Goal: Use online tool/utility: Utilize a website feature to perform a specific function

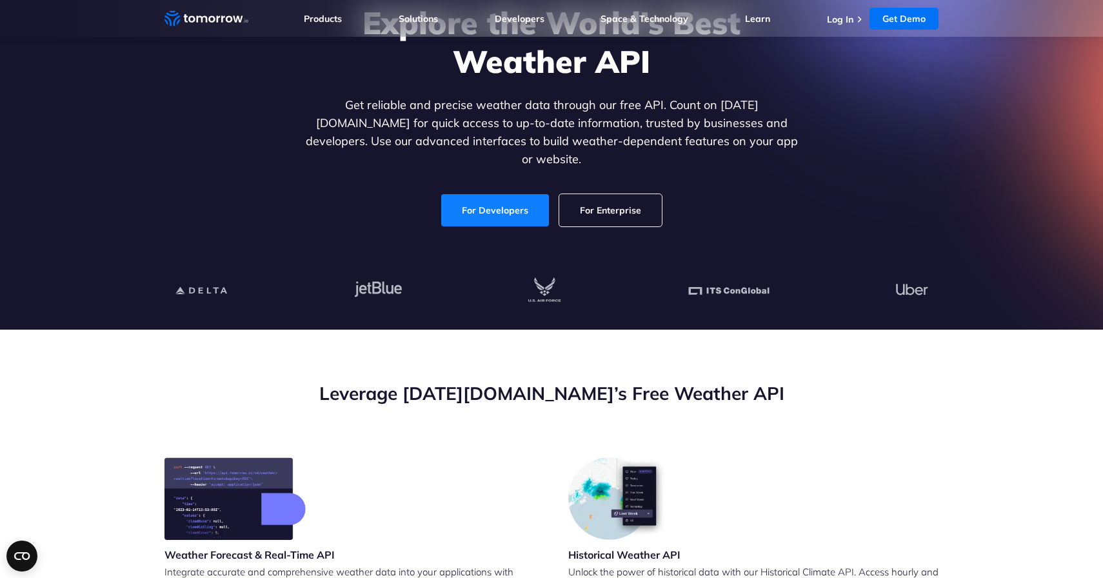
click at [478, 200] on link "For Developers" at bounding box center [495, 210] width 108 height 32
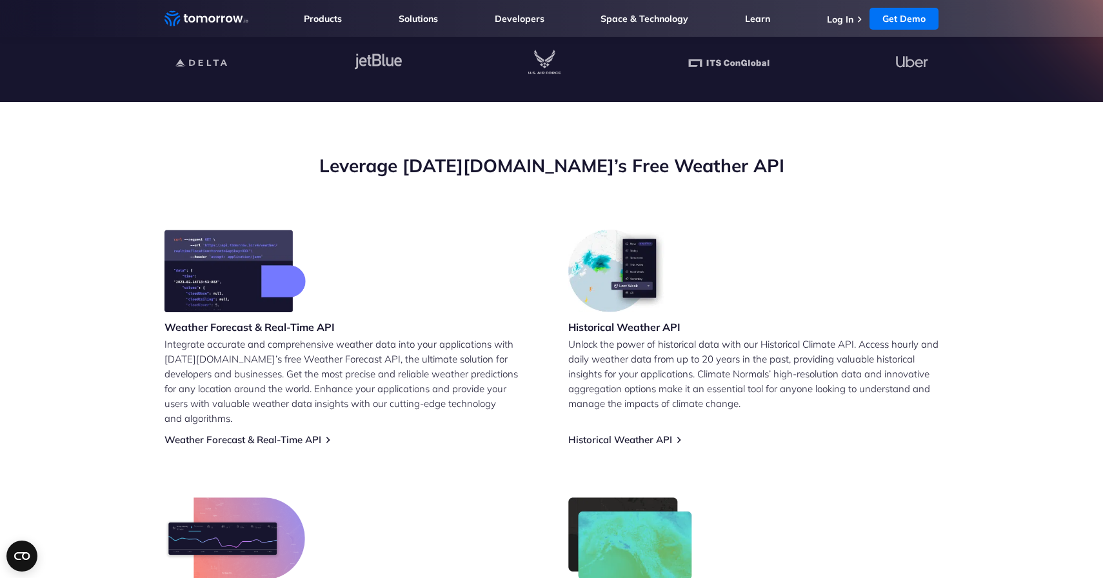
scroll to position [363, 0]
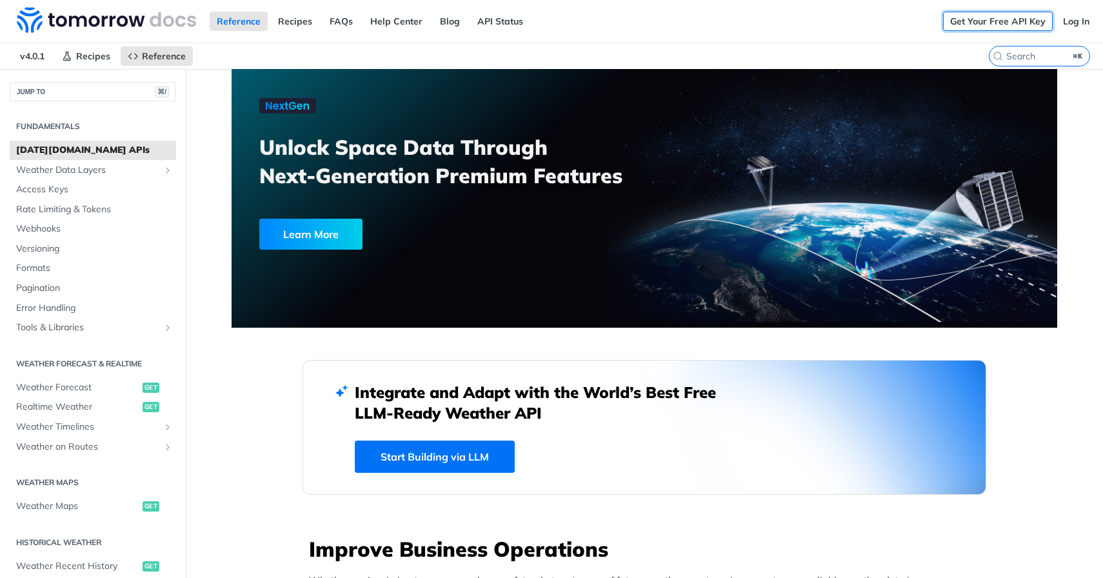
click at [989, 21] on link "Get Your Free API Key" at bounding box center [998, 21] width 110 height 19
click at [802, 21] on div "Reference Recipes FAQs Help Center Blog API Status" at bounding box center [471, 21] width 943 height 43
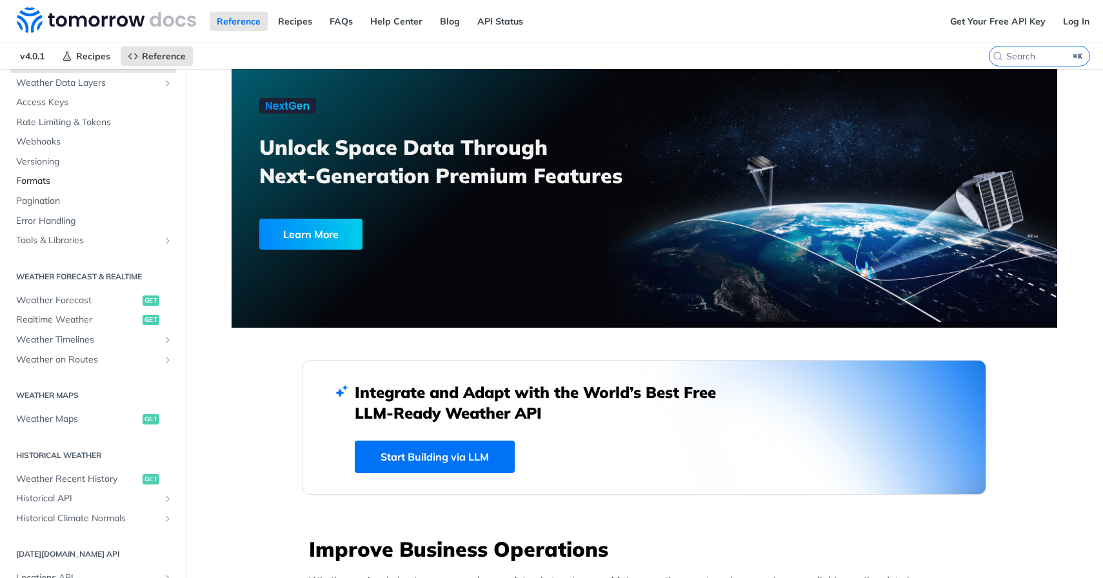
scroll to position [92, 0]
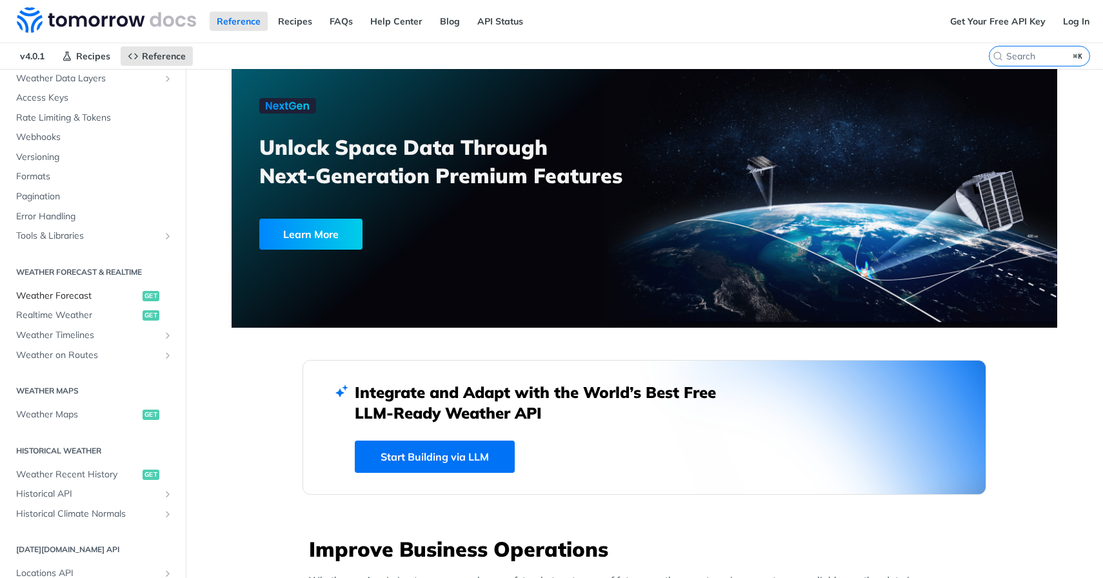
click at [74, 296] on span "Weather Forecast" at bounding box center [77, 296] width 123 height 13
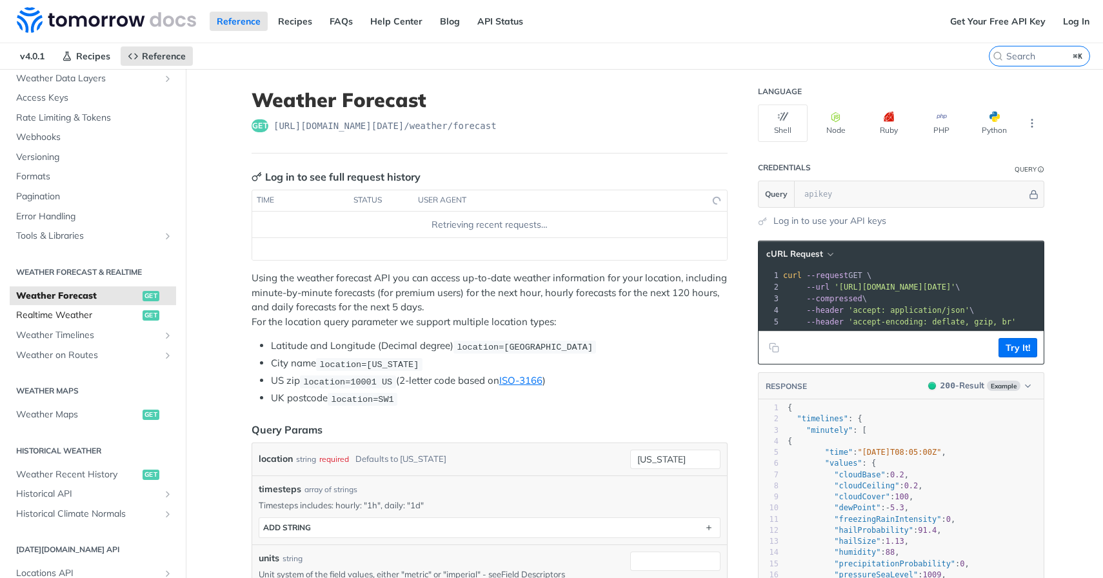
click at [72, 318] on span "Realtime Weather" at bounding box center [77, 315] width 123 height 13
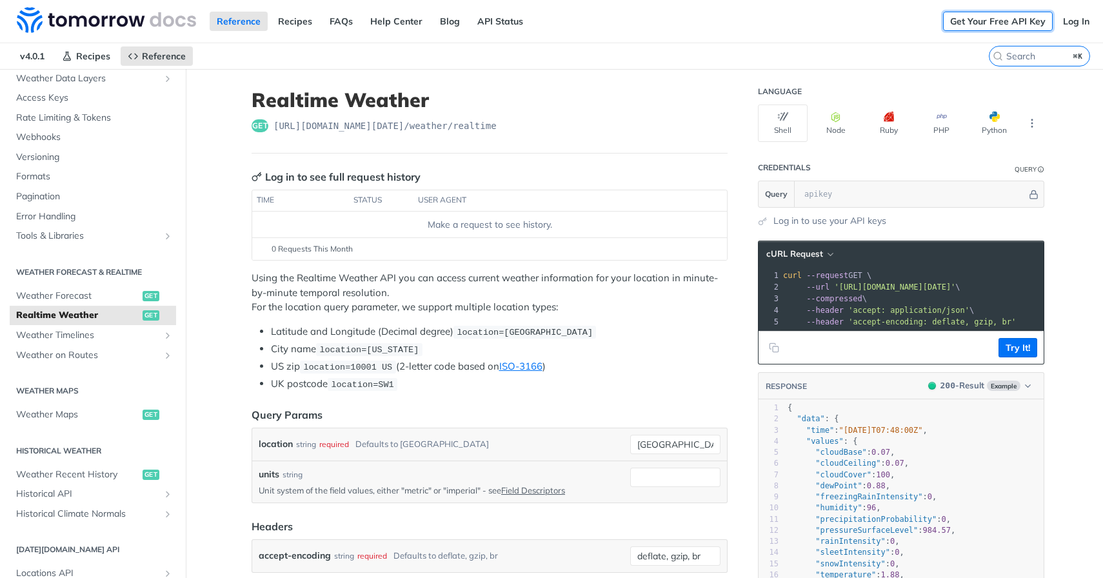
click at [996, 18] on link "Get Your Free API Key" at bounding box center [998, 21] width 110 height 19
click at [981, 17] on link "Get Your Free API Key" at bounding box center [998, 21] width 110 height 19
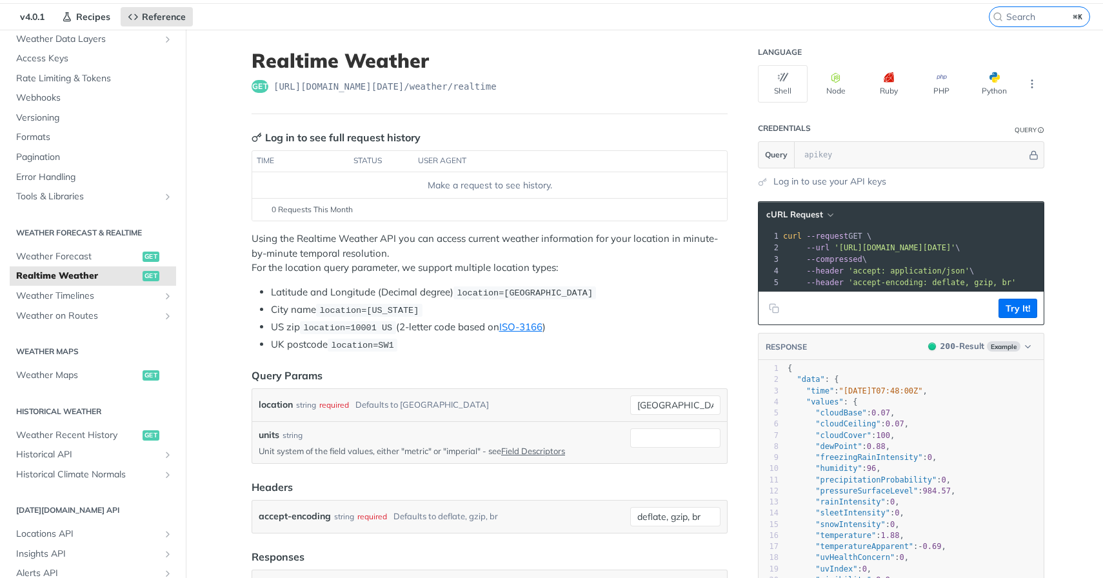
scroll to position [38, 0]
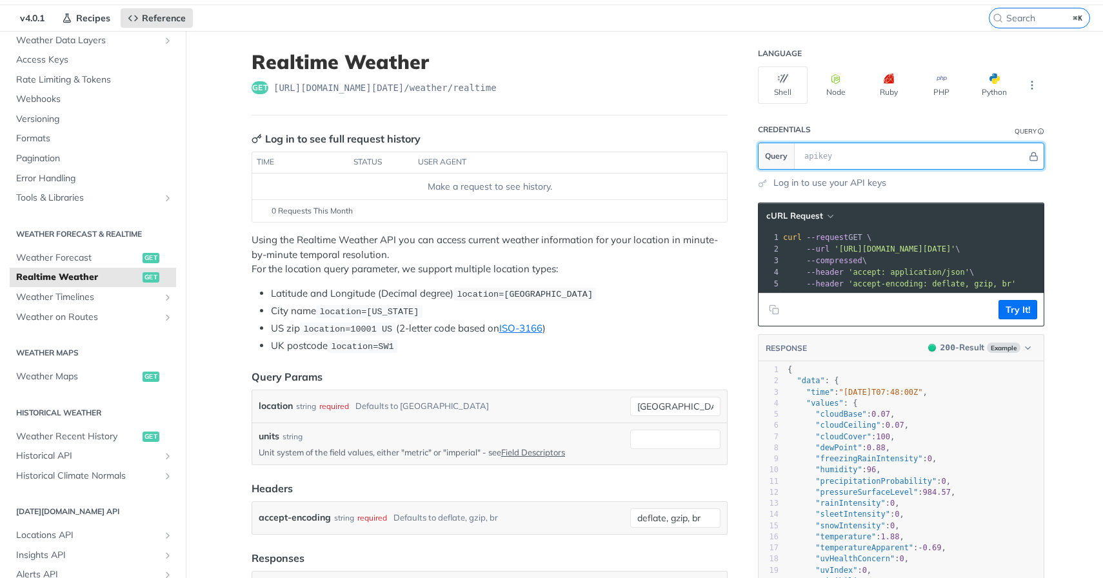
click at [876, 154] on input "text" at bounding box center [912, 156] width 229 height 26
click at [892, 248] on span "'[URL][DOMAIN_NAME][DATE]'" at bounding box center [894, 249] width 121 height 9
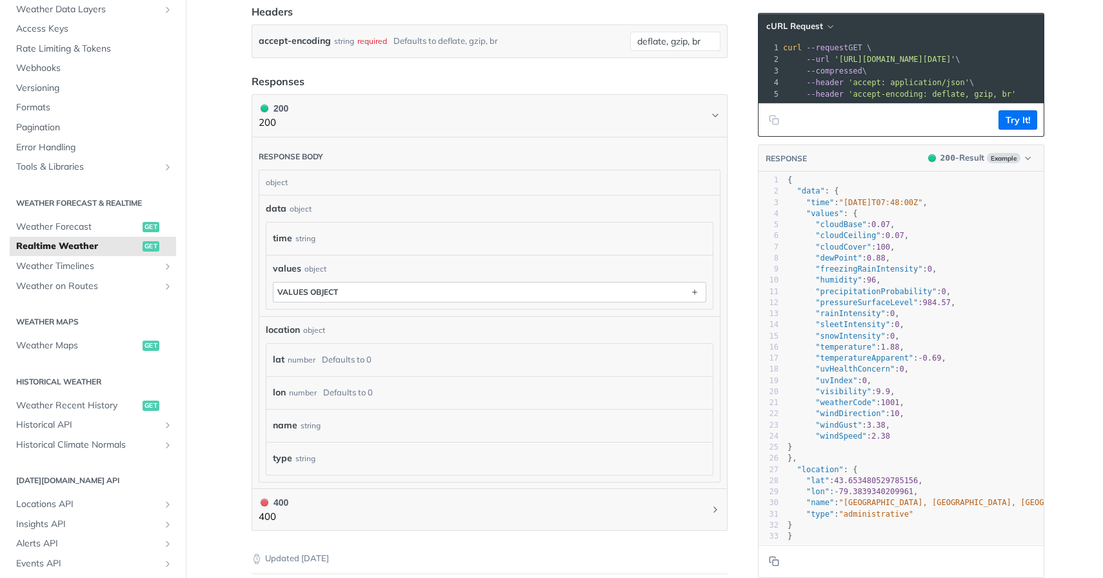
scroll to position [529, 0]
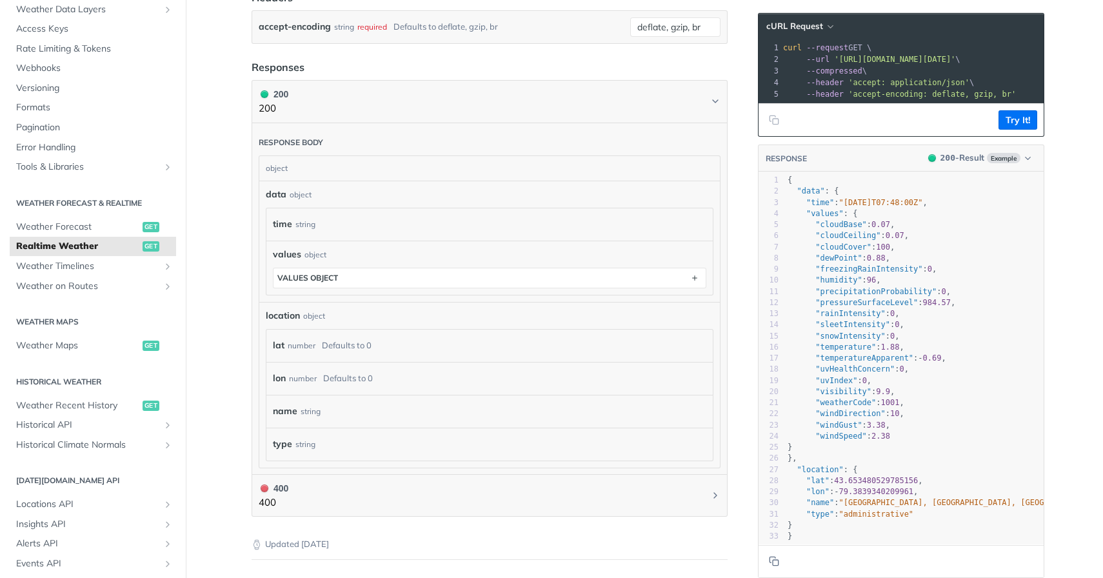
click at [448, 347] on div "lat number Defaults to 0" at bounding box center [487, 345] width 428 height 19
click at [352, 346] on div "Defaults to 0" at bounding box center [347, 345] width 50 height 19
click at [317, 341] on div "lat number Defaults to 0" at bounding box center [487, 345] width 428 height 19
click at [333, 370] on div "Defaults to 0" at bounding box center [348, 378] width 50 height 19
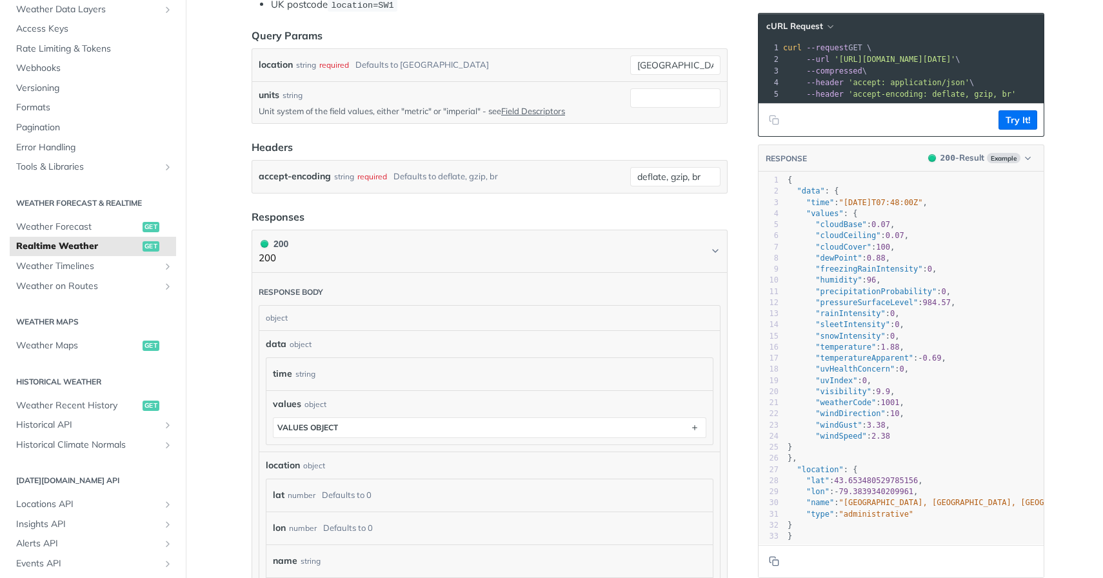
scroll to position [193, 0]
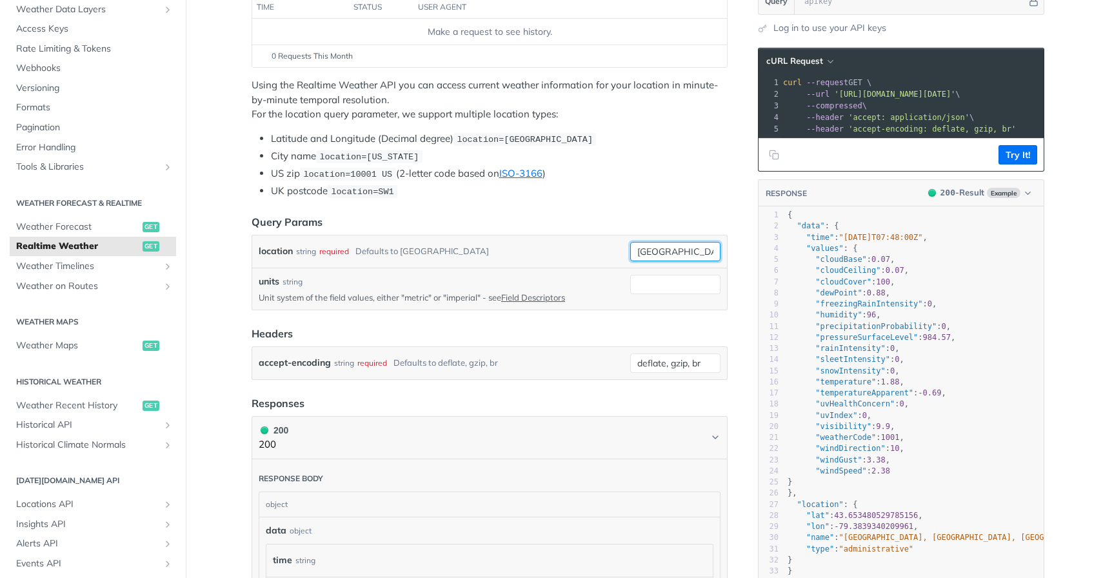
click at [699, 246] on input "[GEOGRAPHIC_DATA]" at bounding box center [675, 251] width 90 height 19
type input "[GEOGRAPHIC_DATA]"
click at [667, 199] on article "Realtime Weather get [URL][DOMAIN_NAME][DATE] /weather/realtime Log in to see f…" at bounding box center [490, 456] width 516 height 1161
click at [654, 205] on article "Realtime Weather get [URL][DOMAIN_NAME][DATE] /weather/realtime Log in to see f…" at bounding box center [490, 456] width 516 height 1161
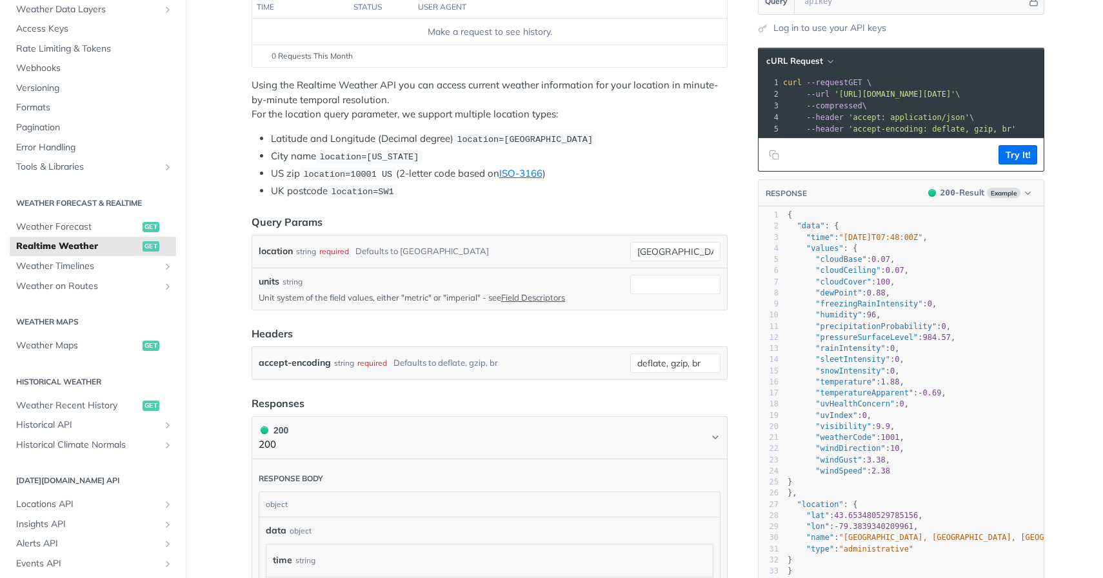
click at [650, 203] on article "Realtime Weather get [URL][DOMAIN_NAME][DATE] /weather/realtime Log in to see f…" at bounding box center [490, 456] width 516 height 1161
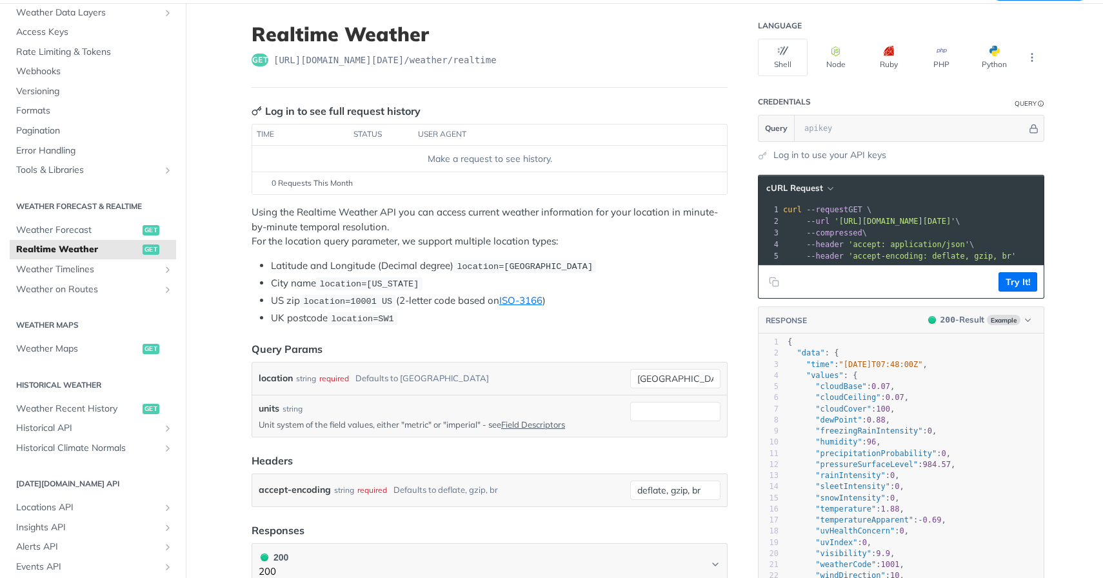
scroll to position [48, 0]
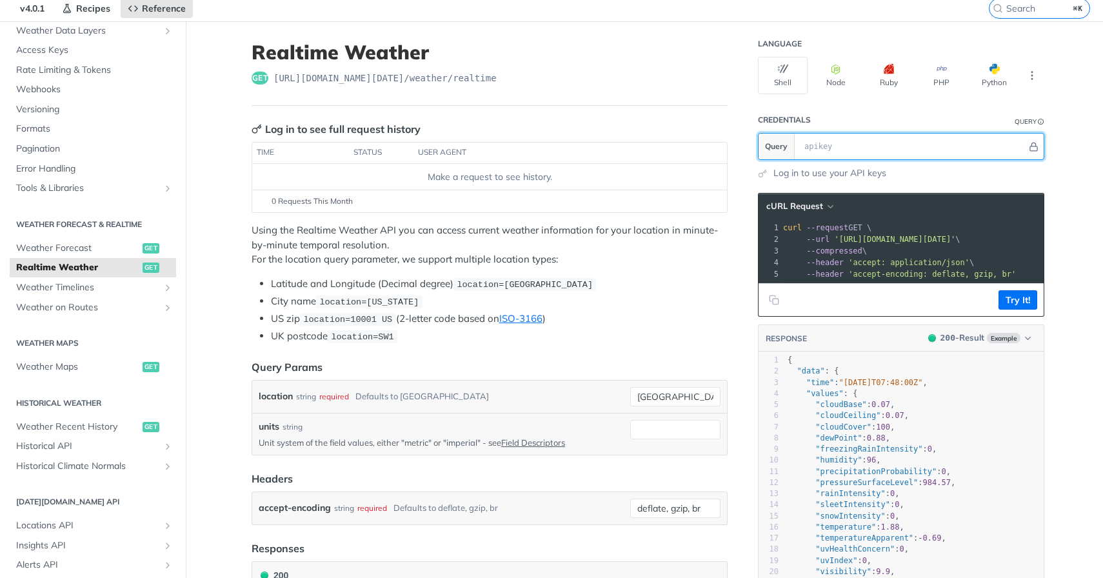
click at [841, 146] on input "text" at bounding box center [912, 147] width 229 height 26
paste input "1zMi2nOwJ1tXT6R9rr1f3wdkBOHnraFA"
type input "1zMi2nOwJ1tXT6R9rr1f3wdkBOHnraFA"
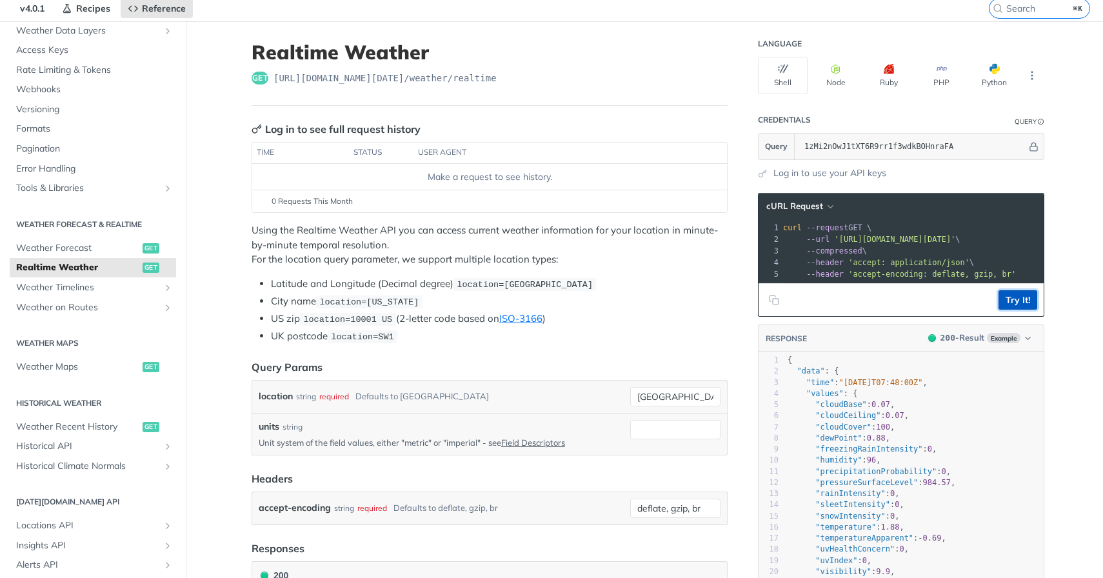
click at [1019, 298] on button "Try It!" at bounding box center [1018, 299] width 39 height 19
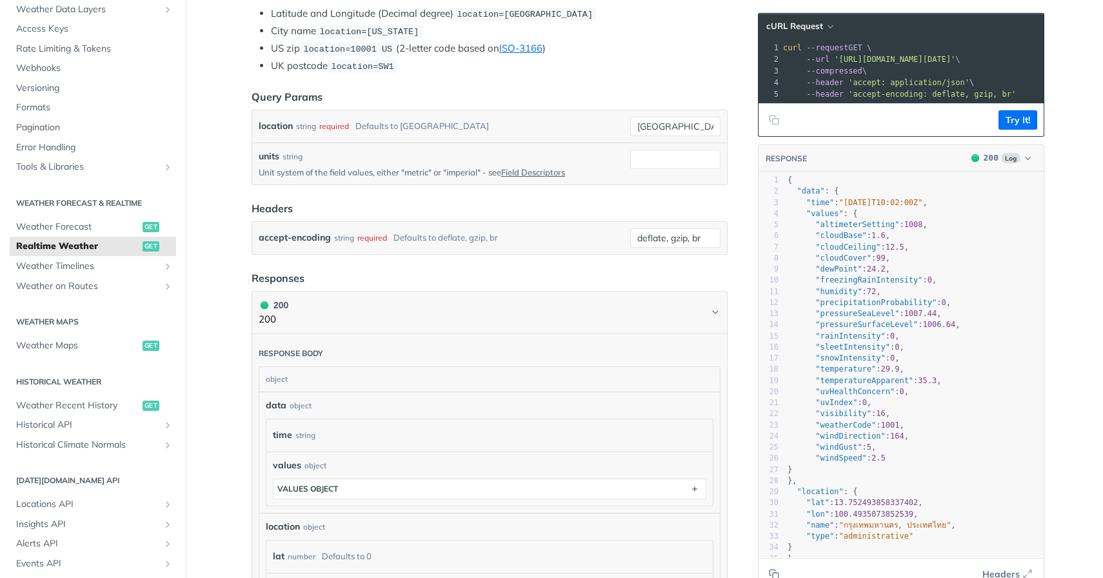
scroll to position [314, 0]
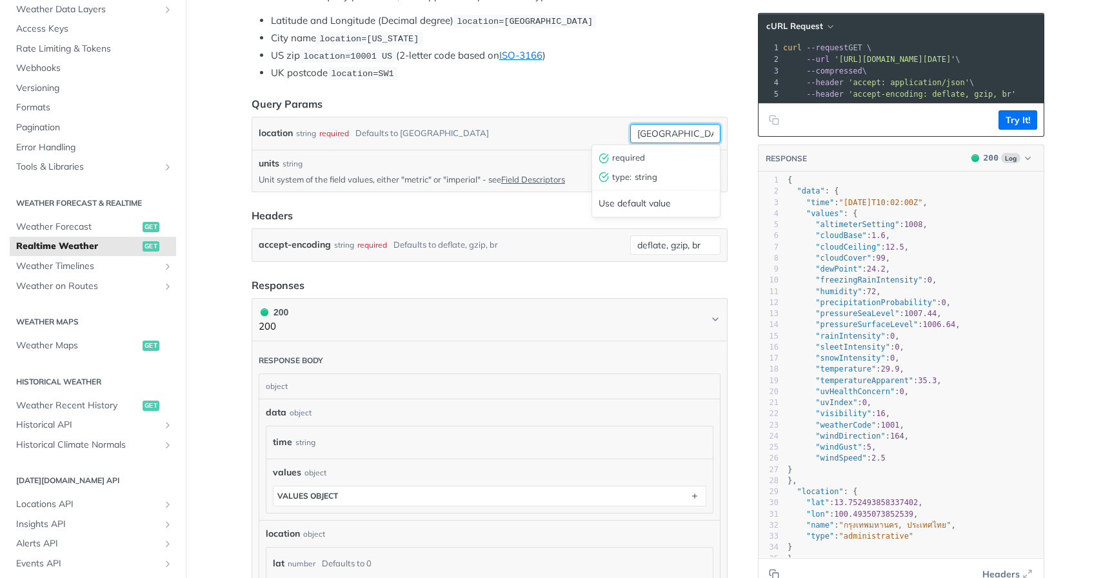
click at [676, 127] on input "[GEOGRAPHIC_DATA]" at bounding box center [675, 133] width 90 height 19
type input "[GEOGRAPHIC_DATA]"
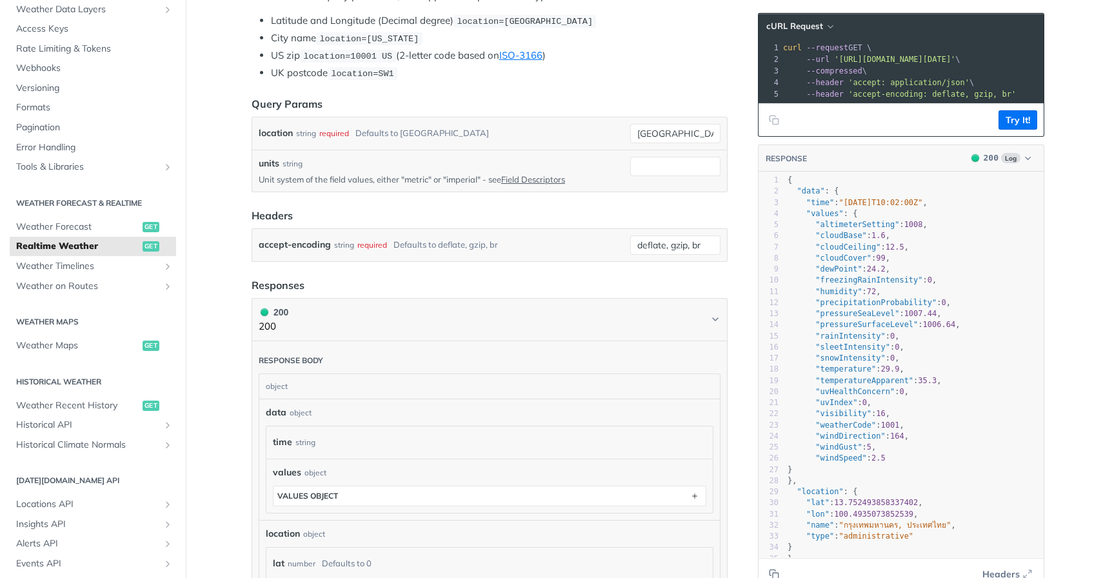
click at [656, 92] on article "Realtime Weather get [URL][DOMAIN_NAME][DATE] /weather/realtime Log in to see f…" at bounding box center [490, 337] width 516 height 1164
click at [1018, 121] on button "Try It!" at bounding box center [1018, 119] width 39 height 19
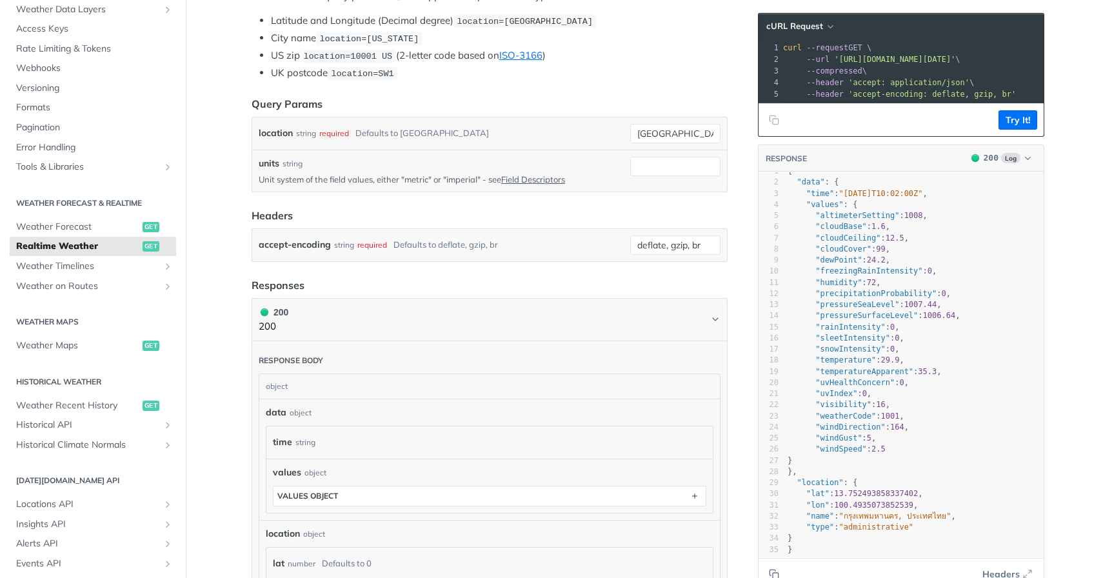
scroll to position [9, 0]
click at [672, 132] on input "[GEOGRAPHIC_DATA]" at bounding box center [675, 133] width 90 height 19
click at [650, 88] on article "Realtime Weather get [URL][DOMAIN_NAME][DATE] /weather/realtime Log in to see f…" at bounding box center [490, 337] width 516 height 1164
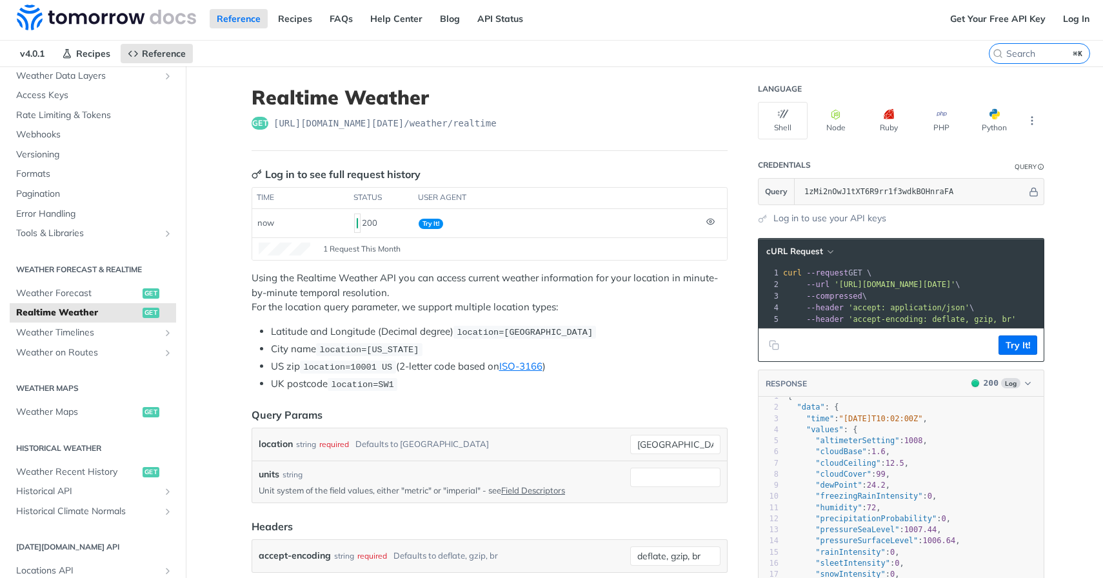
scroll to position [0, 0]
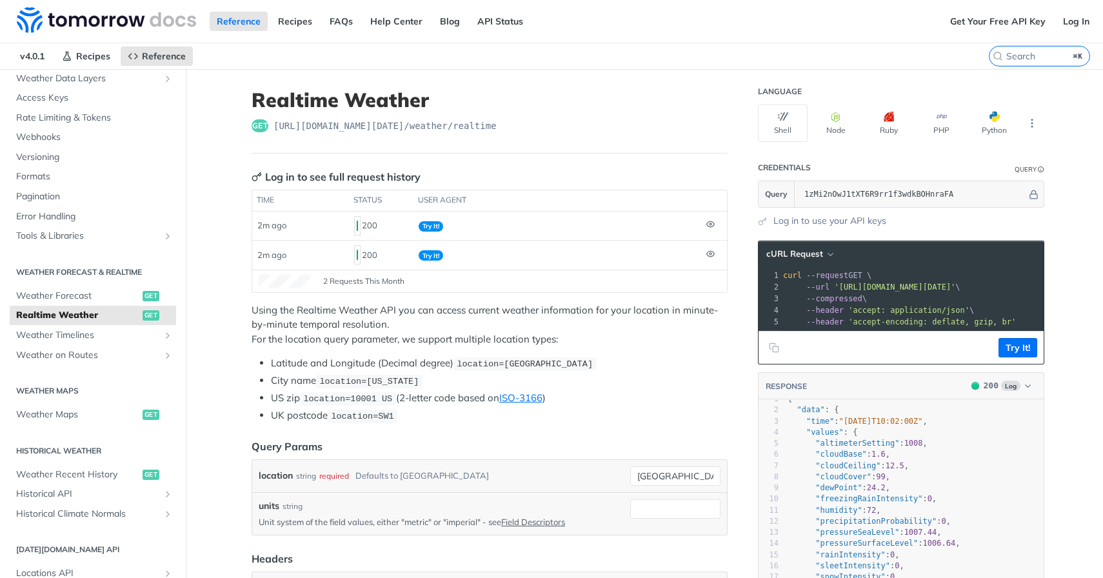
click at [491, 123] on span "[URL][DOMAIN_NAME][DATE] /weather/realtime" at bounding box center [385, 125] width 223 height 13
copy article "[URL][DOMAIN_NAME][DATE] /weather/realtime"
